Goal: Information Seeking & Learning: Learn about a topic

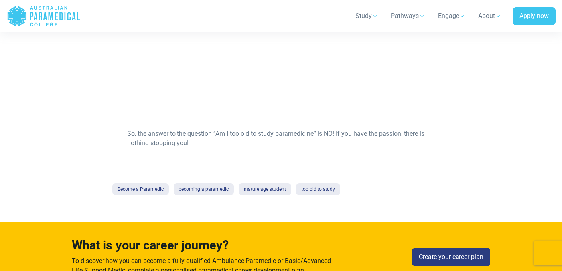
scroll to position [625, 0]
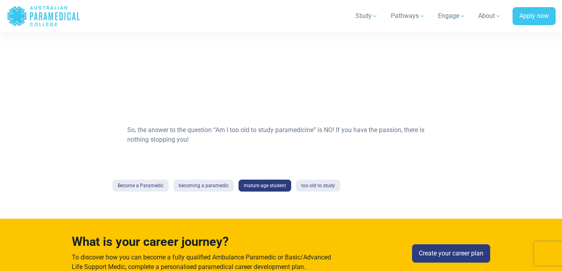
click at [268, 185] on link "mature age student" at bounding box center [264, 185] width 53 height 12
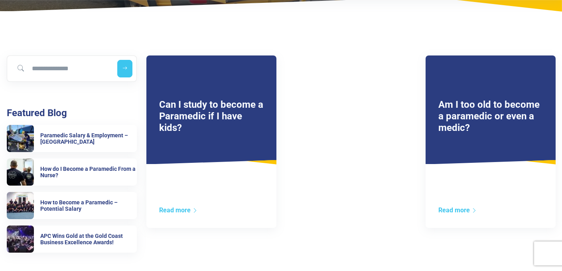
scroll to position [125, 0]
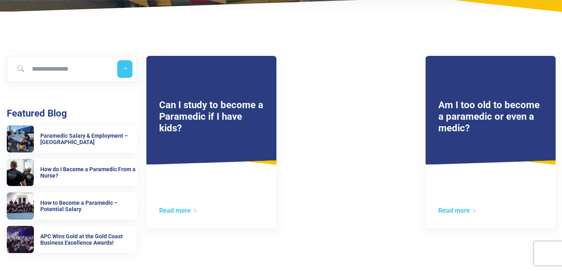
click at [472, 112] on link "Am I too old to become a paramedic or even a medic?" at bounding box center [488, 116] width 101 height 34
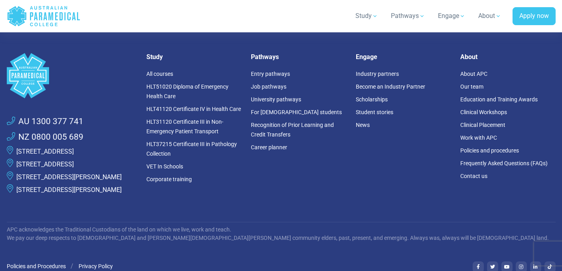
scroll to position [893, 0]
